Goal: Task Accomplishment & Management: Manage account settings

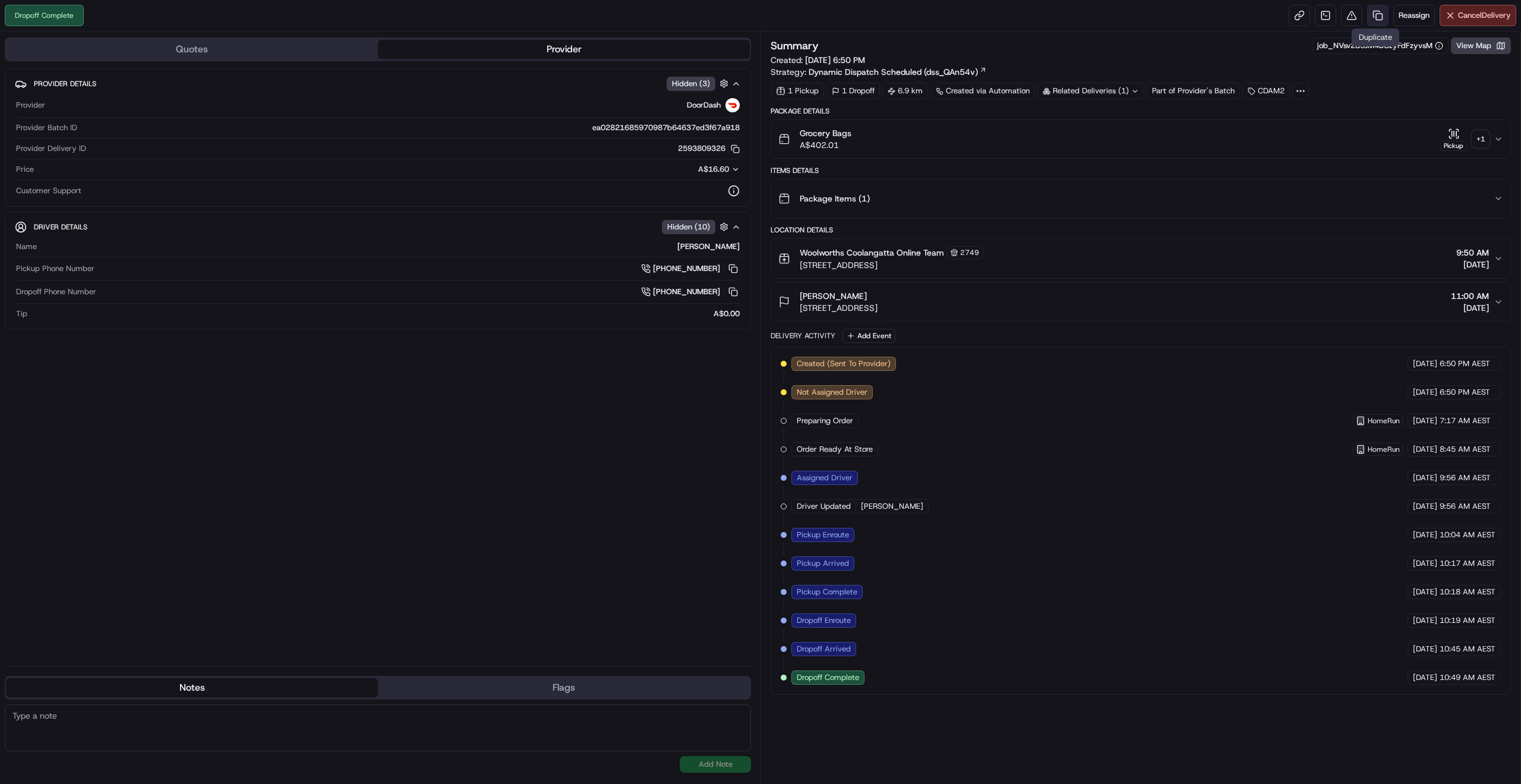
click at [1377, 21] on link at bounding box center [1377, 15] width 21 height 21
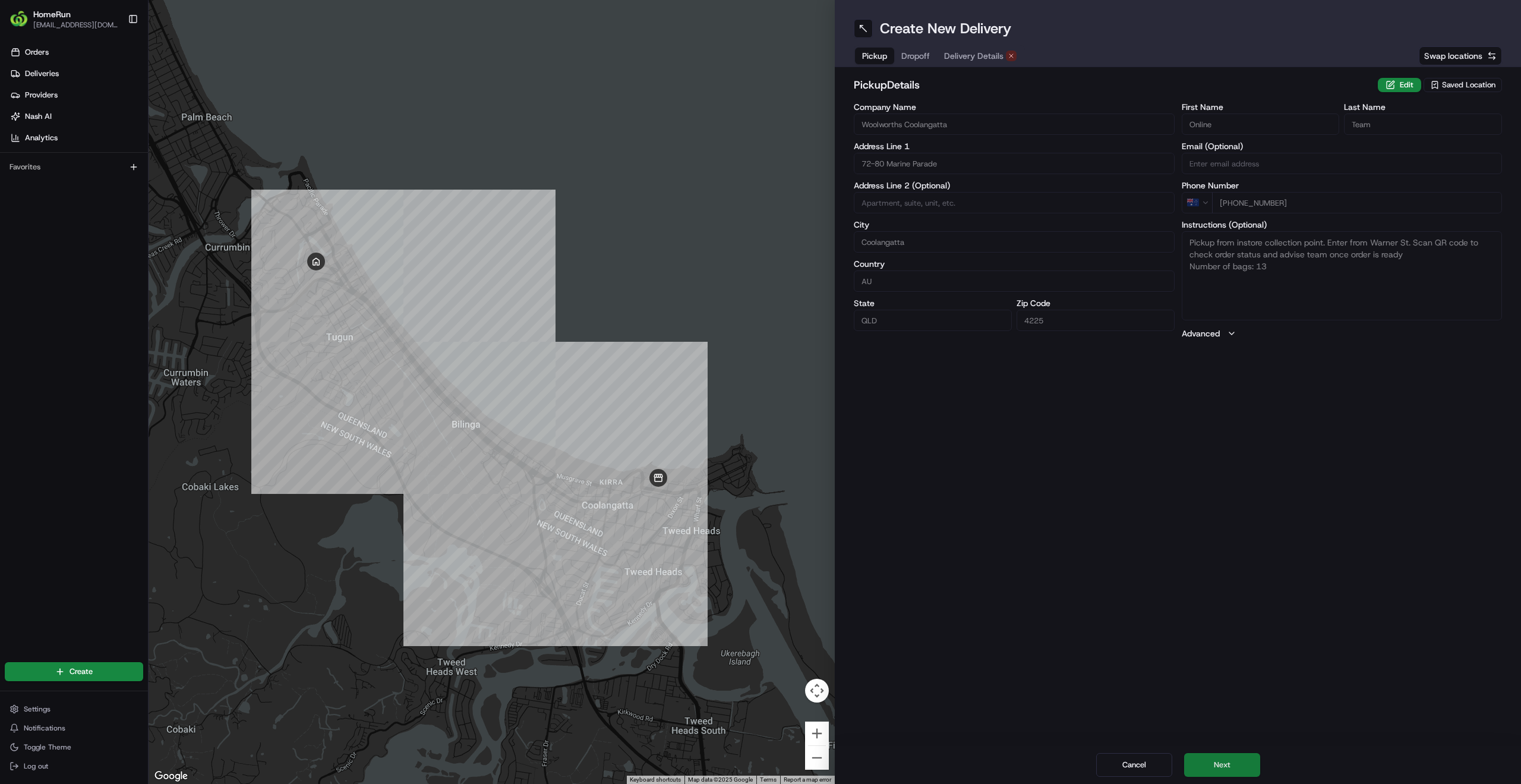
click at [1207, 761] on button "Next" at bounding box center [1223, 765] width 76 height 24
click at [1217, 767] on button "Next" at bounding box center [1223, 765] width 76 height 24
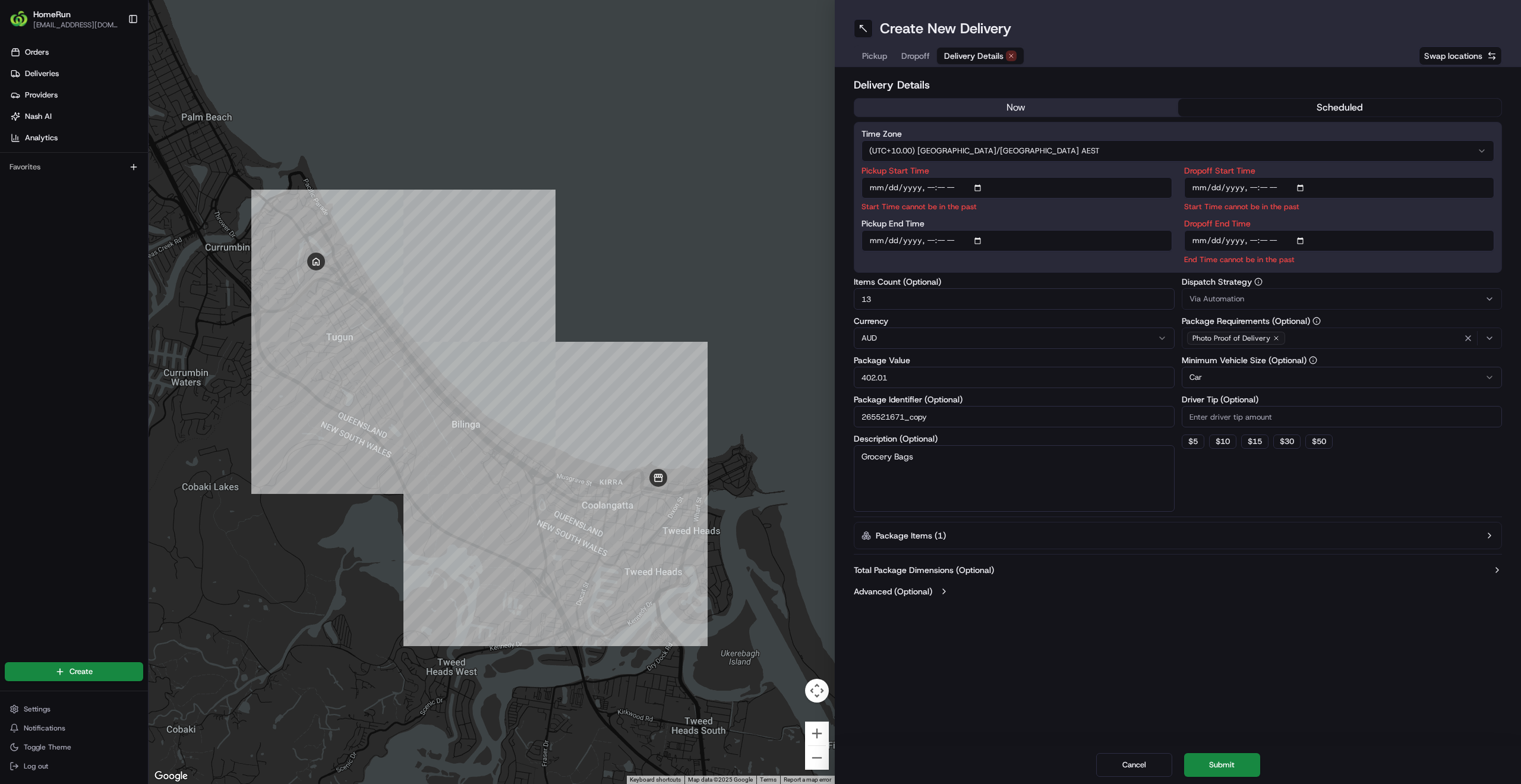
click at [978, 191] on input "Pickup Start Time" at bounding box center [1016, 187] width 310 height 21
type input "2025-08-20T11:10"
click at [1291, 184] on input "Dropoff Start Time" at bounding box center [1340, 187] width 310 height 21
click at [1300, 186] on input "Dropoff Start Time" at bounding box center [1340, 187] width 310 height 21
click at [1387, 542] on button "Package Items ( 1 )" at bounding box center [1178, 536] width 648 height 28
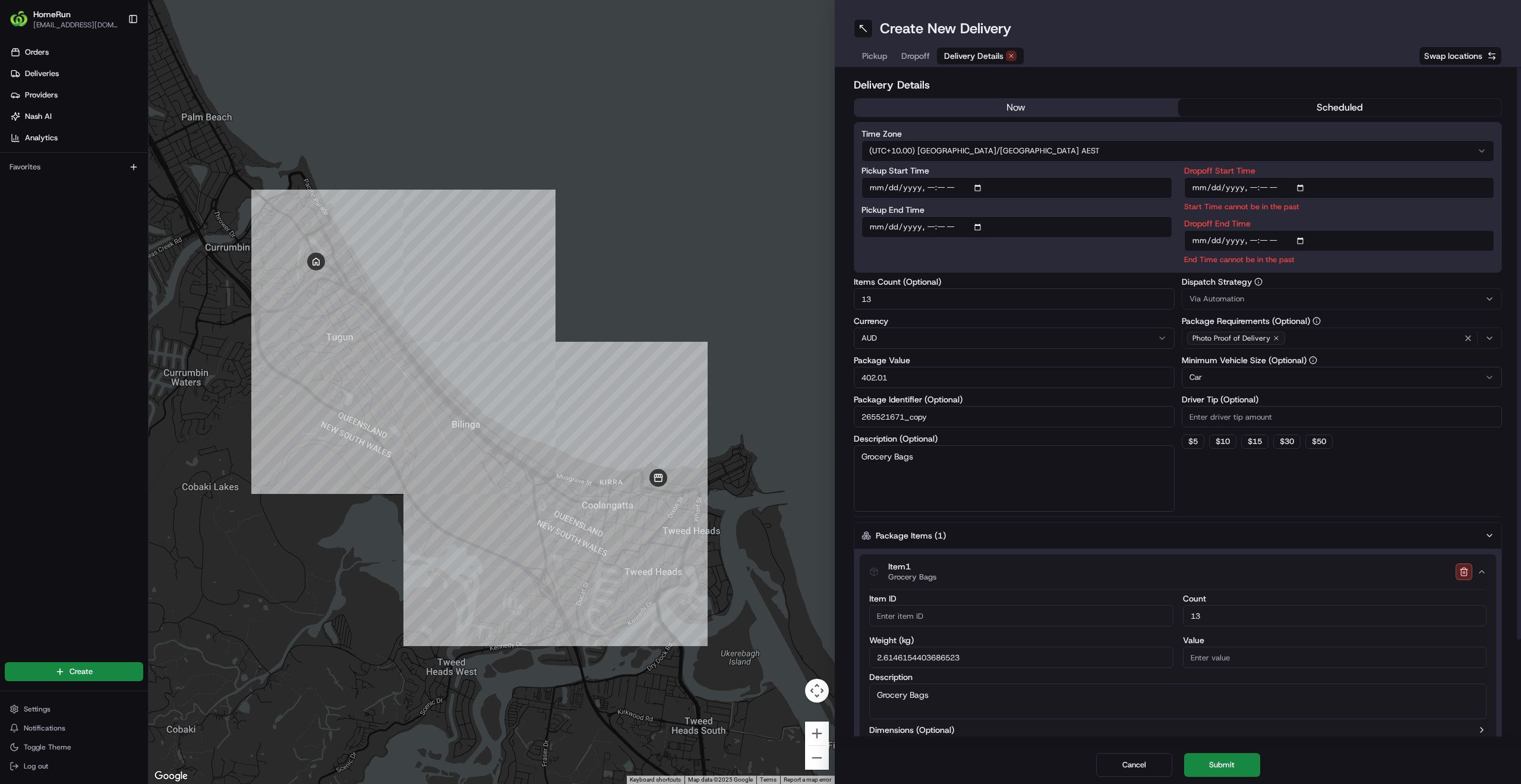
click at [1299, 189] on input "Dropoff Start Time" at bounding box center [1340, 187] width 310 height 21
click at [1303, 186] on input "Dropoff Start Time" at bounding box center [1340, 187] width 310 height 21
type input "2025-08-20T11:15"
click at [1375, 481] on div "Dispatch Strategy Via Automation Package Requirements (Optional) Photo Proof of…" at bounding box center [1342, 395] width 321 height 234
click at [1297, 234] on input "Dropoff End Time" at bounding box center [1340, 240] width 310 height 21
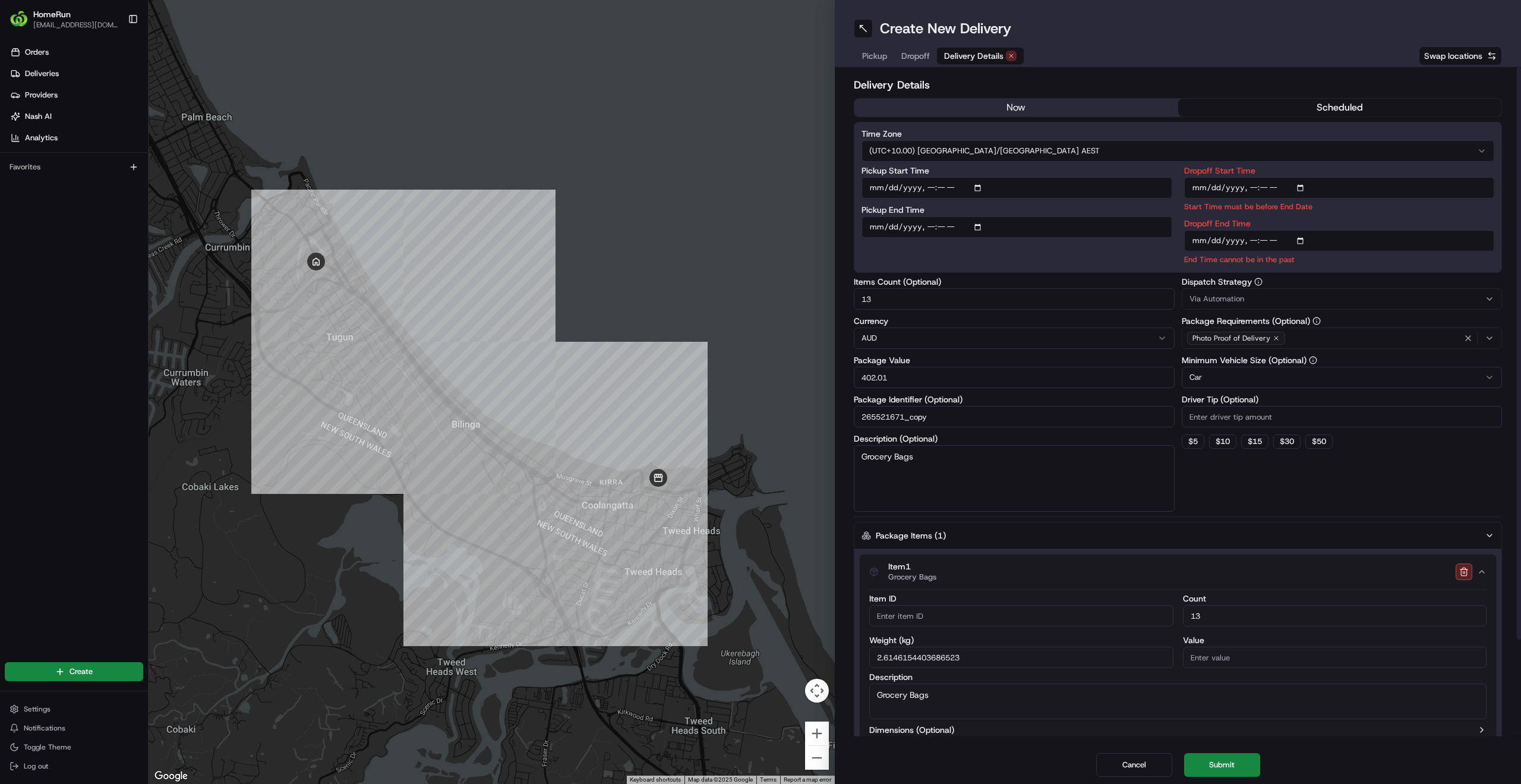
click at [1305, 237] on input "Dropoff End Time" at bounding box center [1340, 240] width 310 height 21
type input "2025-08-20T11:45"
click at [1359, 487] on div "Dispatch Strategy Via Automation Package Requirements (Optional) Photo Proof of…" at bounding box center [1342, 395] width 321 height 234
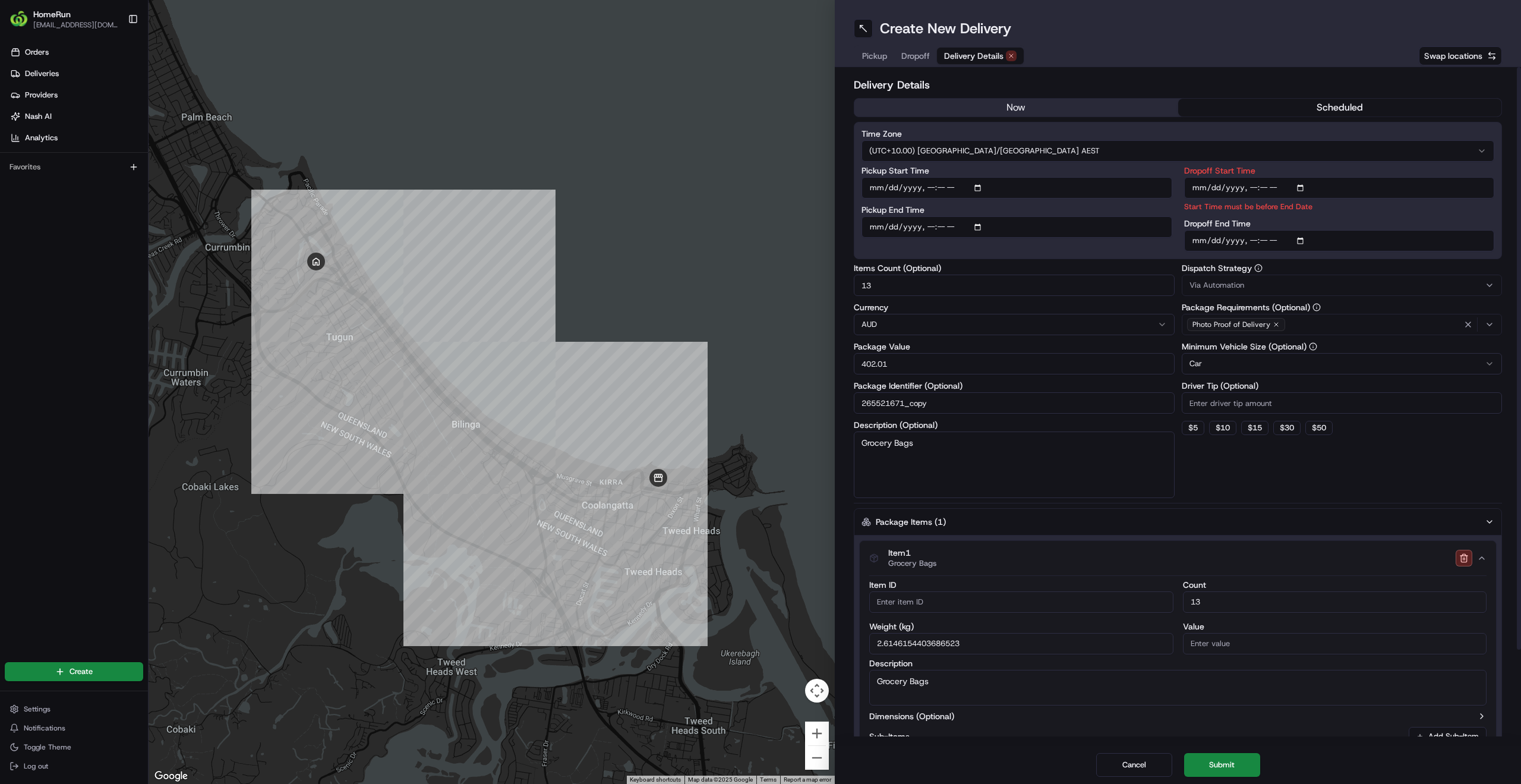
click at [1303, 186] on input "Dropoff Start Time" at bounding box center [1340, 187] width 310 height 21
type input "2025-08-20T11:18"
click at [1367, 461] on div "Dispatch Strategy Via Automation Package Requirements (Optional) Photo Proof of…" at bounding box center [1342, 381] width 321 height 234
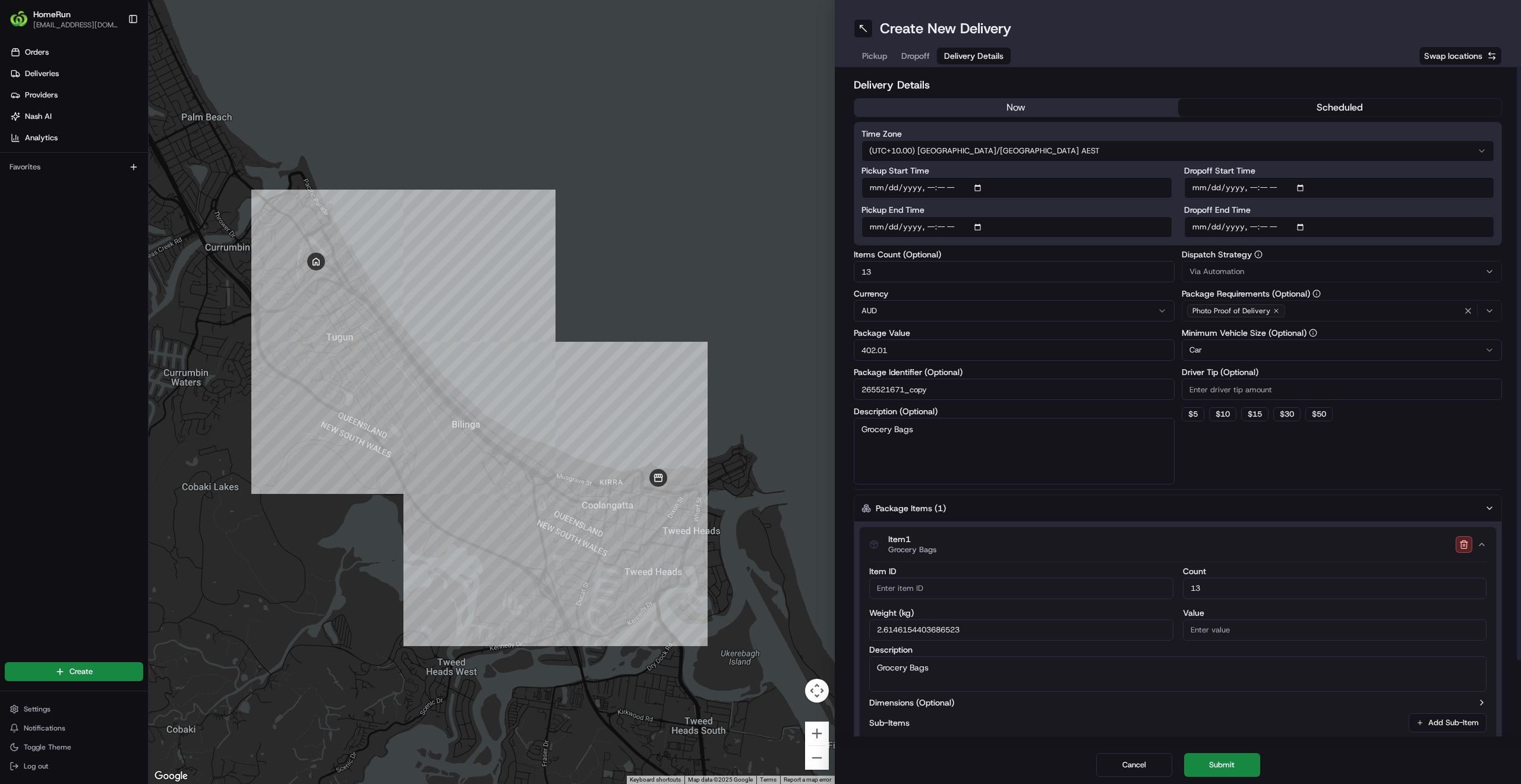
click at [1305, 224] on input "Dropoff End Time" at bounding box center [1340, 227] width 310 height 21
type input "2025-08-20T11:50"
click at [1232, 761] on button "Submit" at bounding box center [1223, 765] width 76 height 24
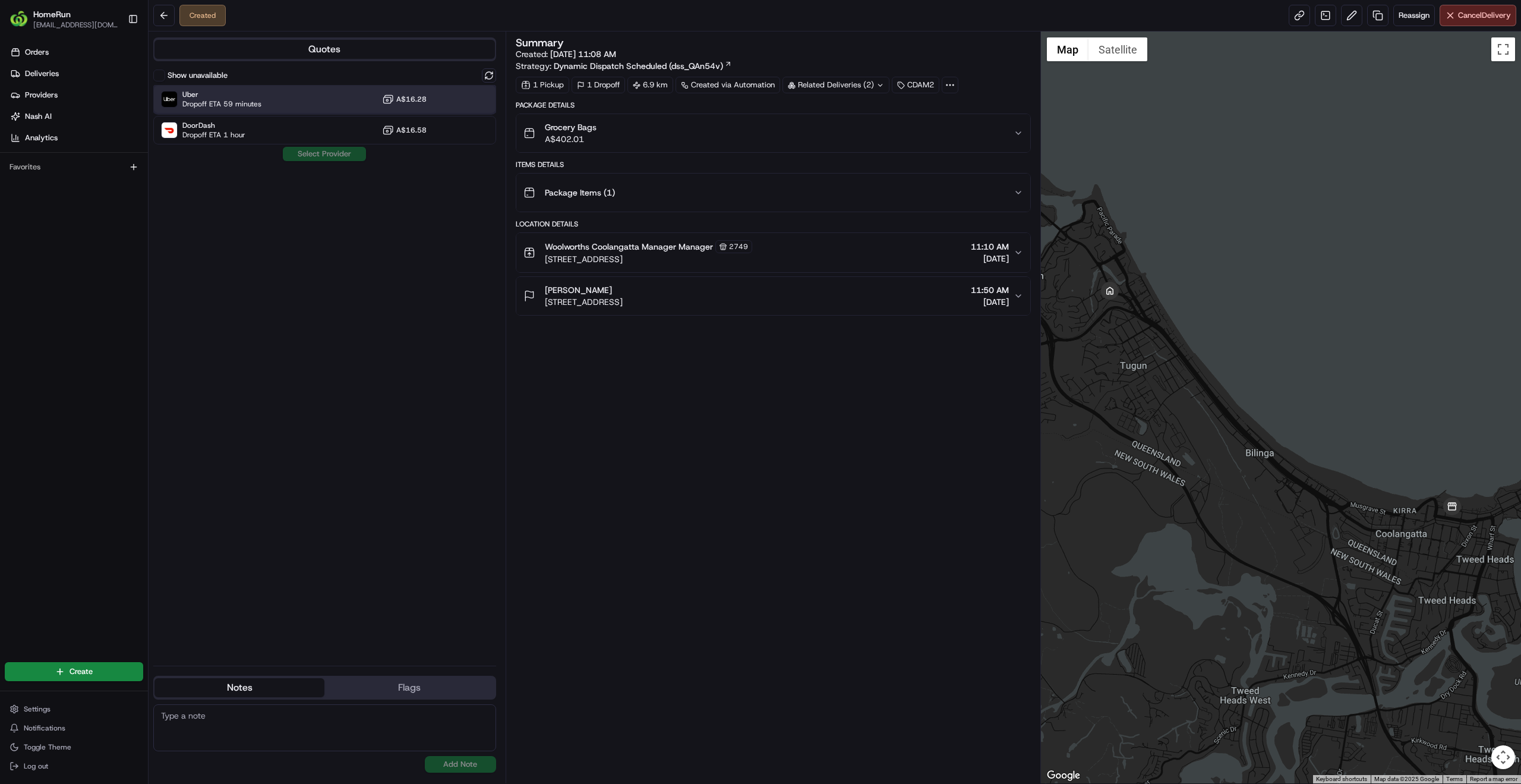
click at [220, 108] on div "Uber Dropoff ETA 59 minutes A$16.28" at bounding box center [324, 99] width 343 height 28
click at [310, 151] on button "Assign Provider" at bounding box center [324, 154] width 84 height 15
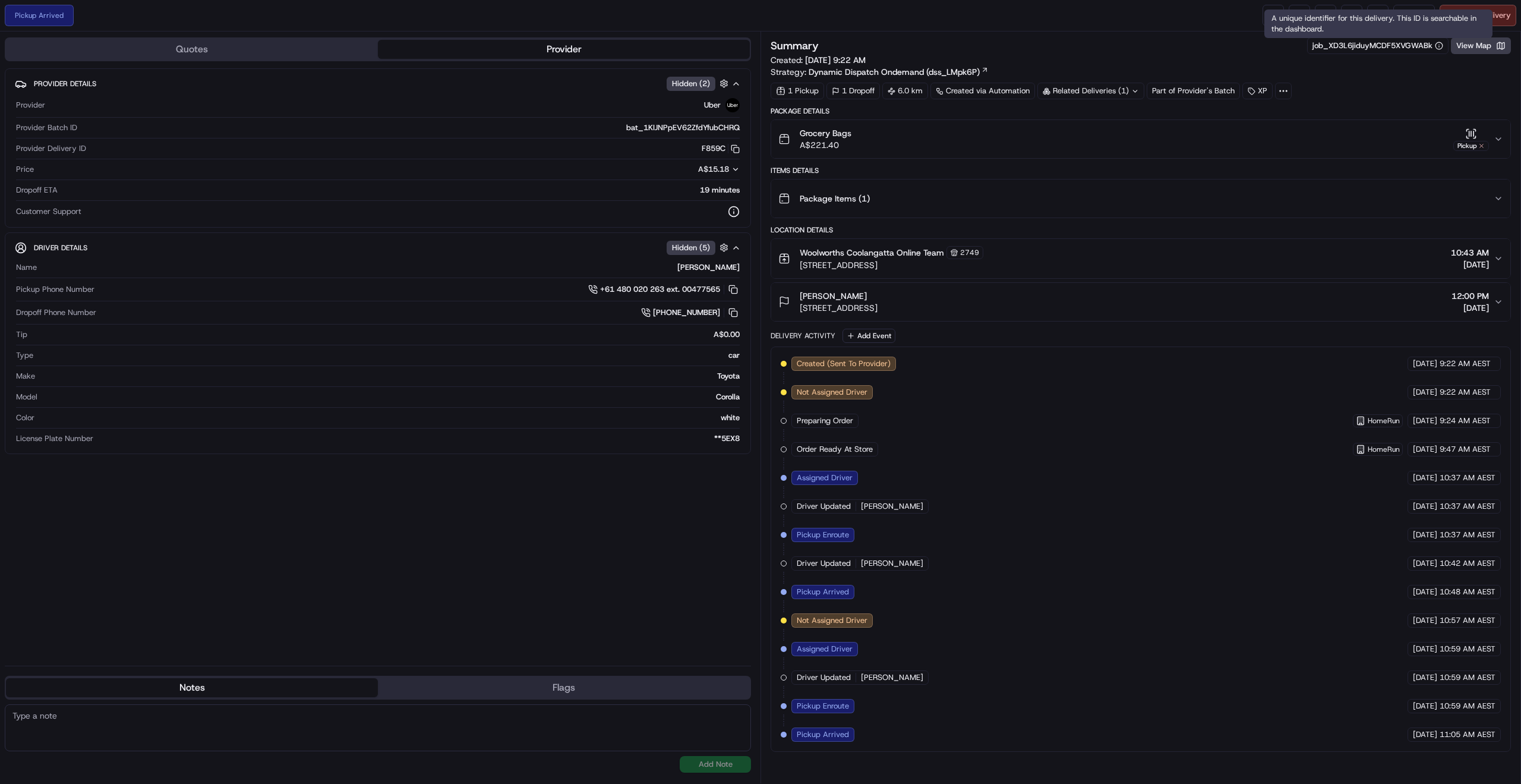
click at [1500, 16] on span "Cancel Delivery" at bounding box center [1485, 15] width 53 height 10
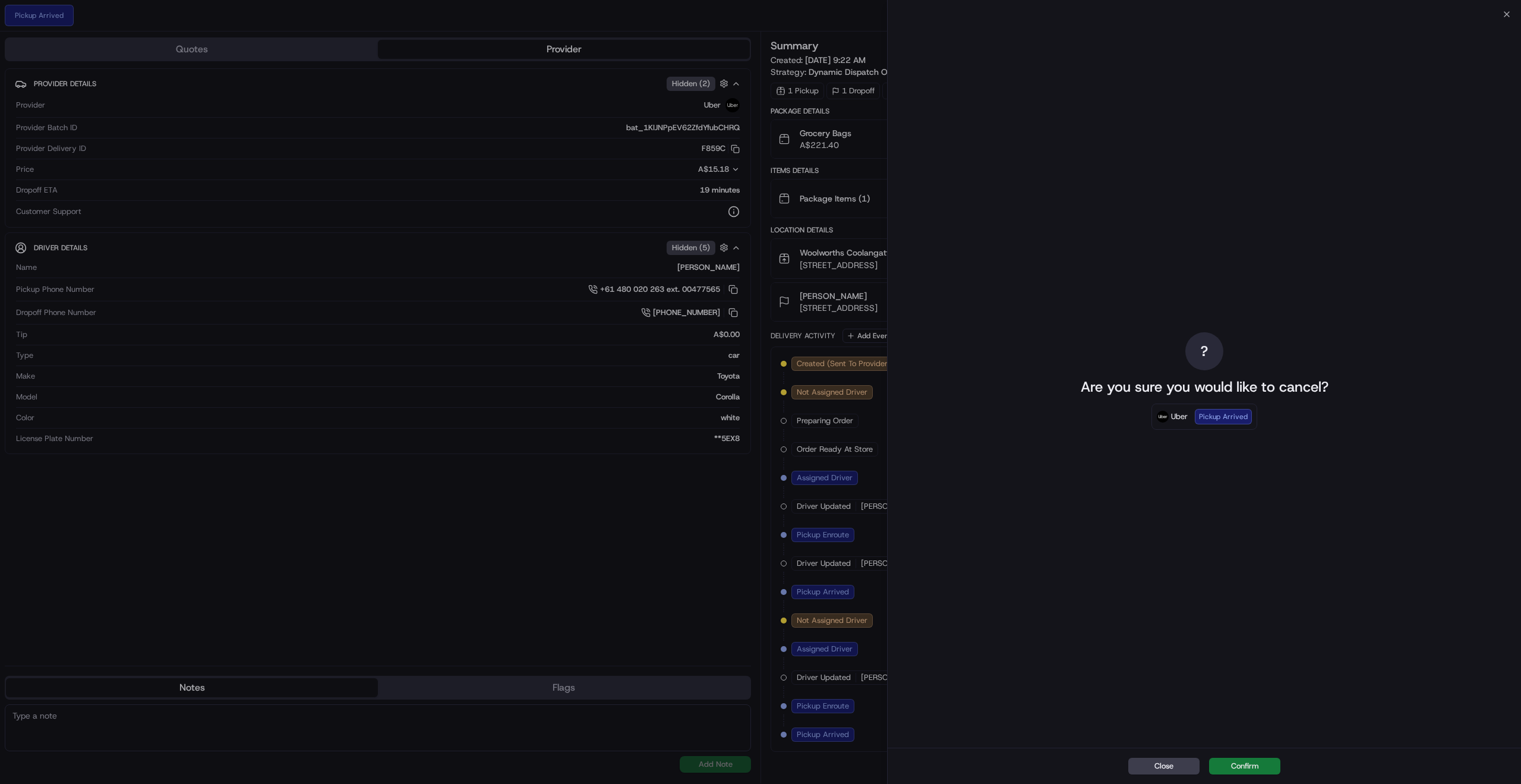
click at [1252, 760] on button "Confirm" at bounding box center [1245, 765] width 71 height 16
